Goal: Transaction & Acquisition: Purchase product/service

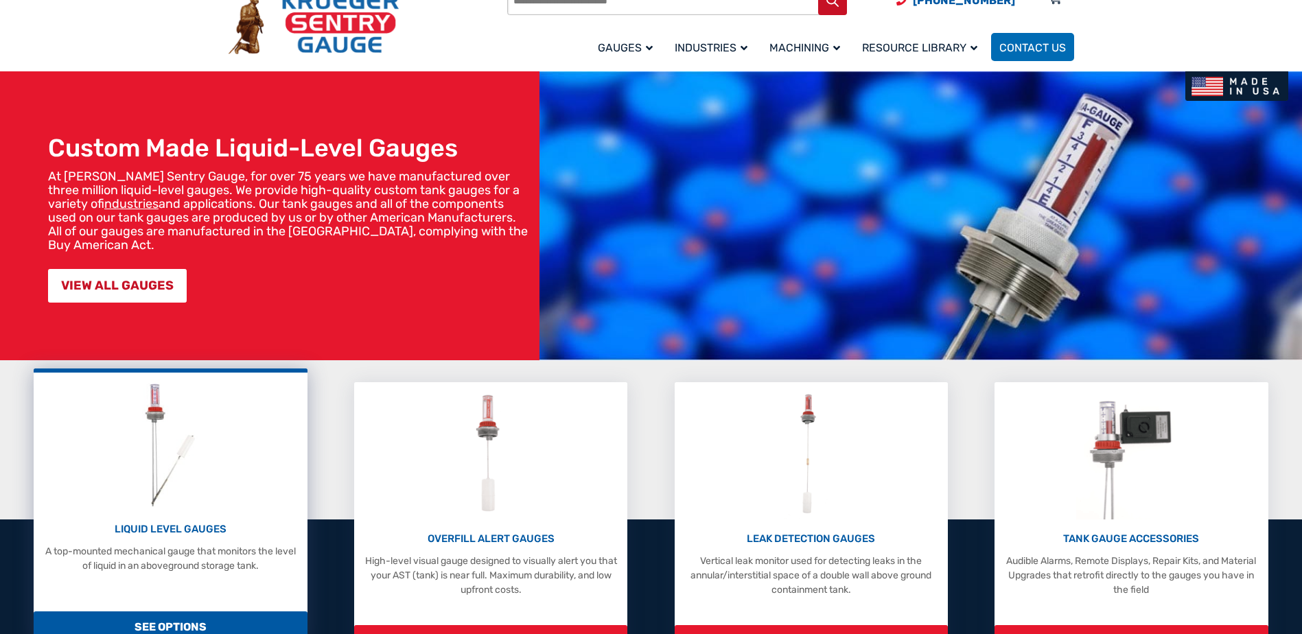
scroll to position [206, 0]
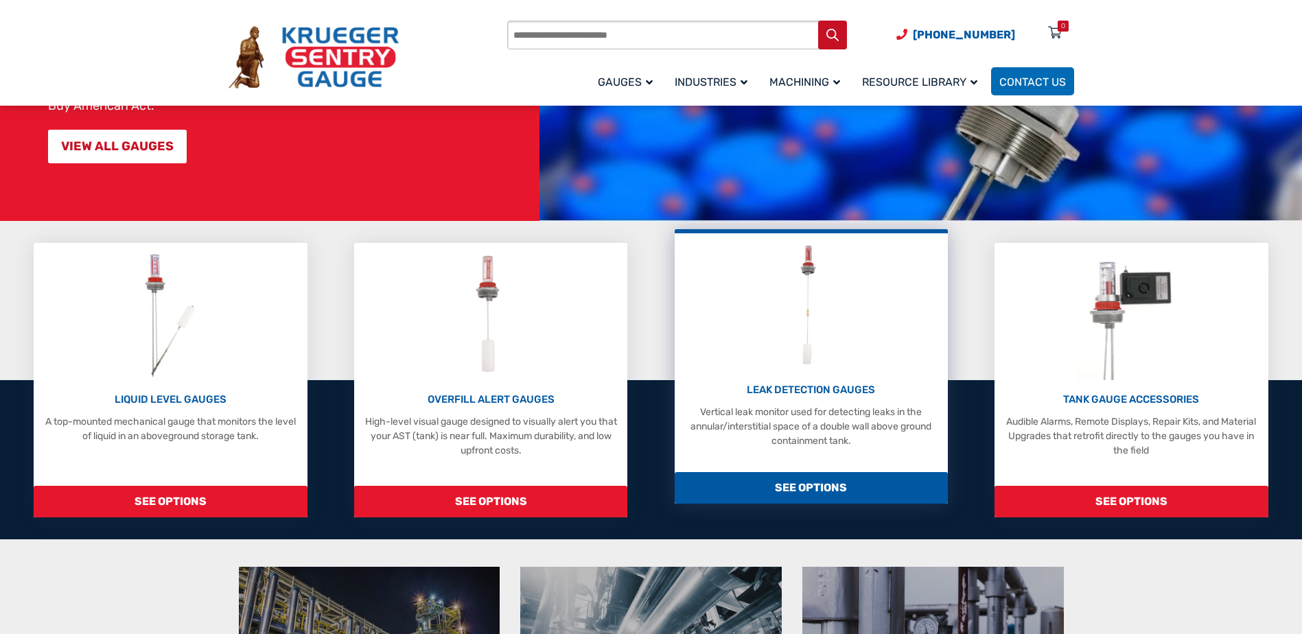
click at [811, 339] on img at bounding box center [811, 305] width 54 height 130
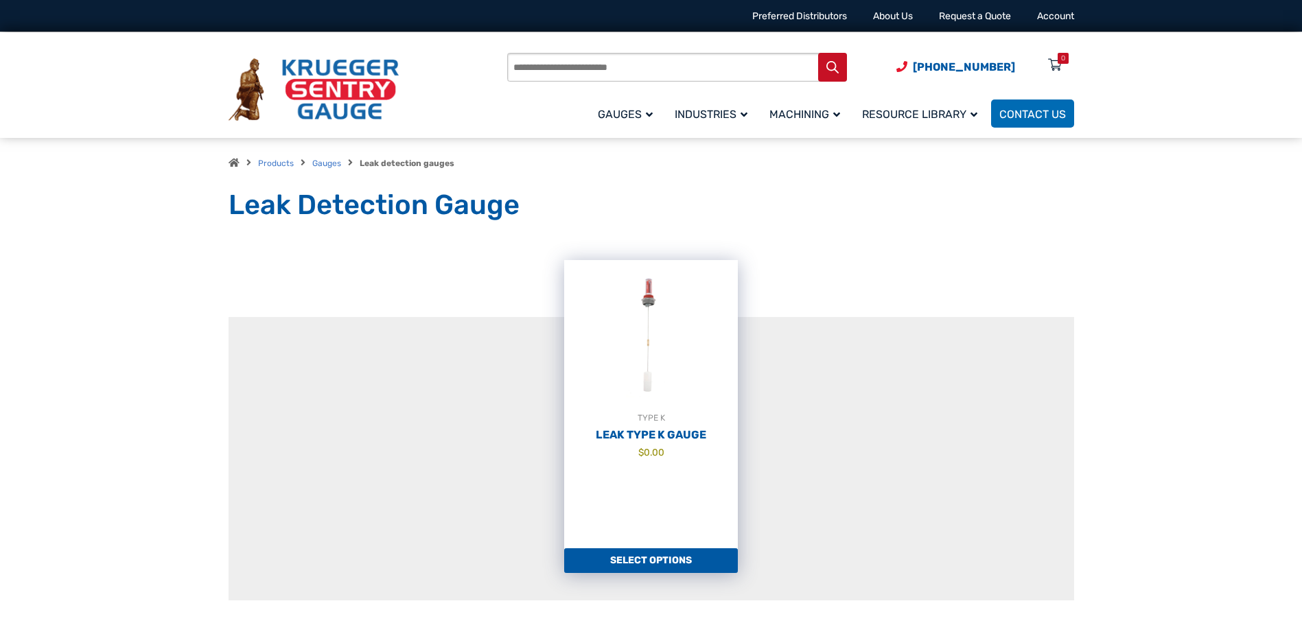
click at [666, 349] on img at bounding box center [651, 335] width 174 height 151
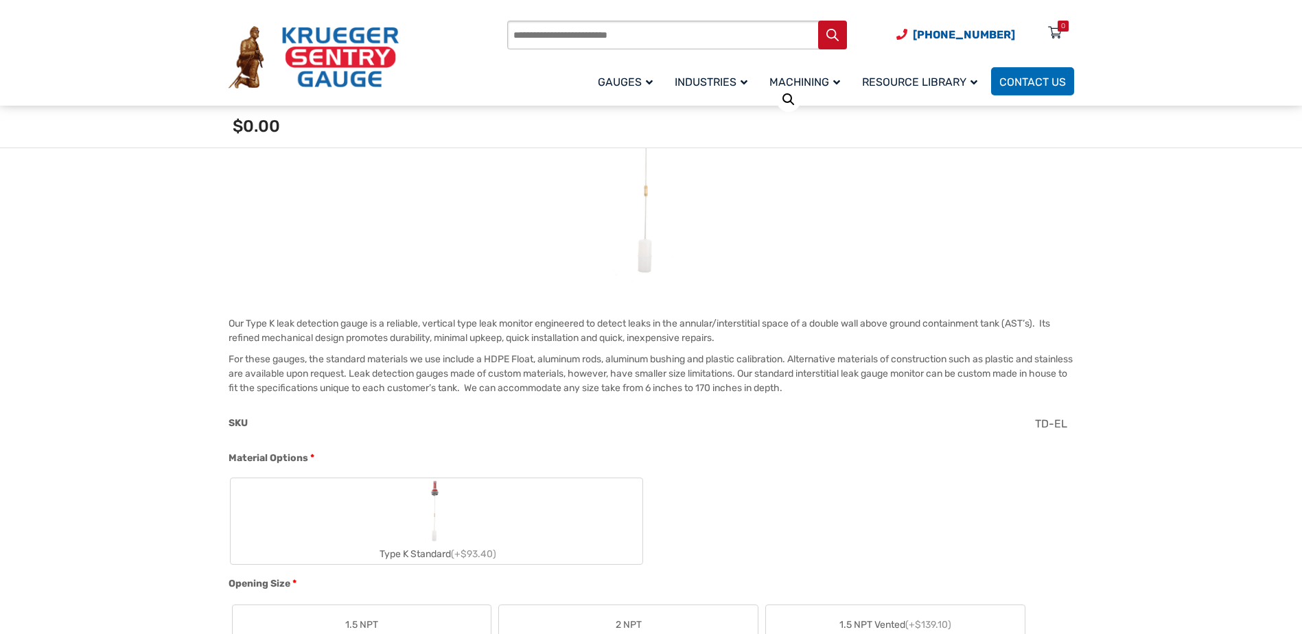
scroll to position [206, 0]
